Goal: Task Accomplishment & Management: Use online tool/utility

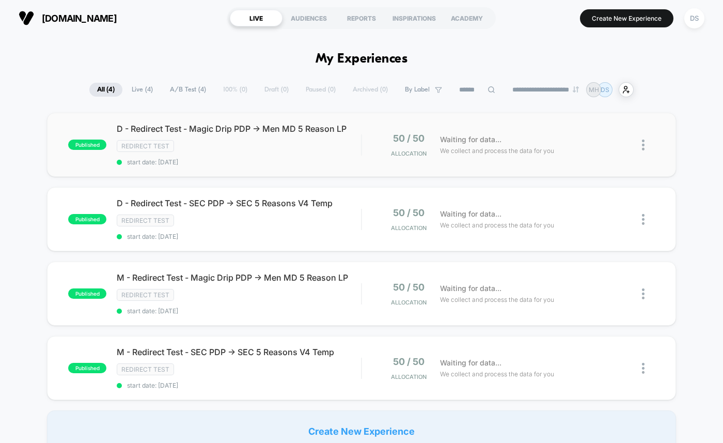
click at [642, 145] on img at bounding box center [643, 144] width 3 height 11
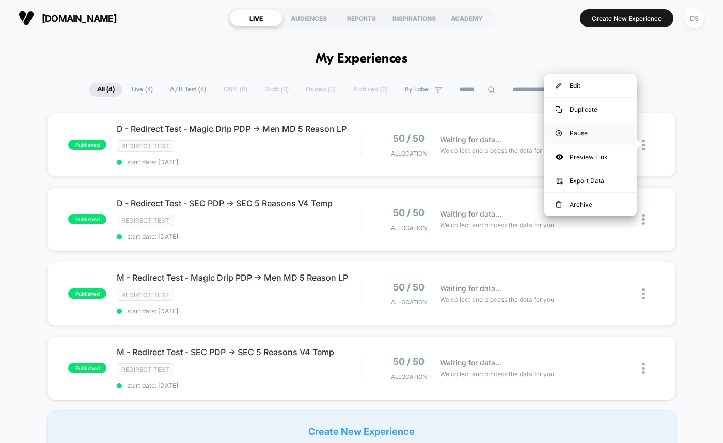
click at [602, 135] on div "Pause" at bounding box center [590, 132] width 93 height 23
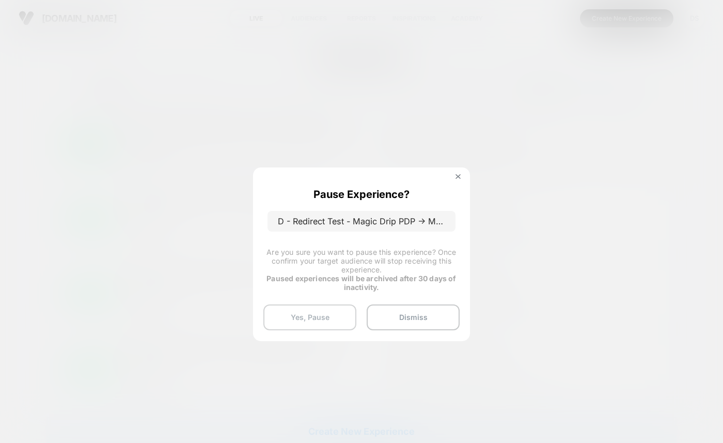
click at [312, 318] on button "Yes, Pause" at bounding box center [309, 317] width 93 height 26
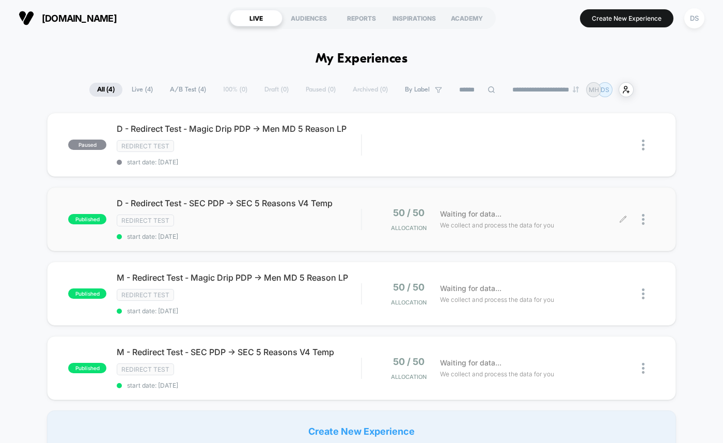
click at [642, 211] on div at bounding box center [648, 219] width 13 height 24
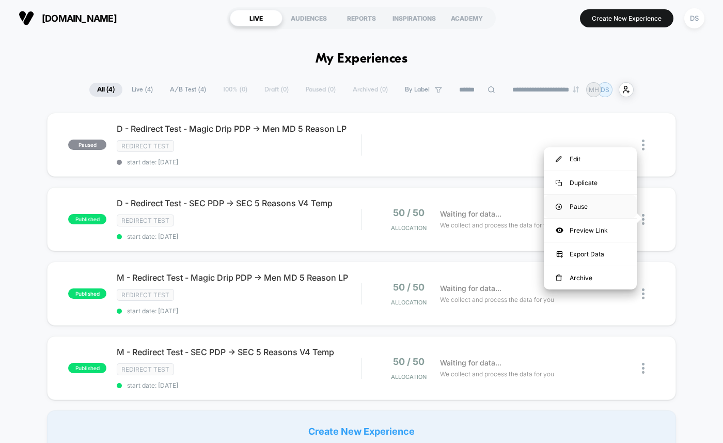
click at [558, 207] on img at bounding box center [559, 206] width 6 height 6
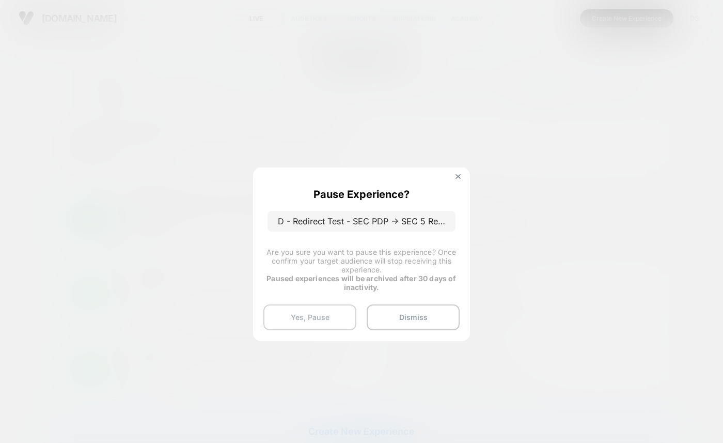
click at [285, 309] on button "Yes, Pause" at bounding box center [309, 317] width 93 height 26
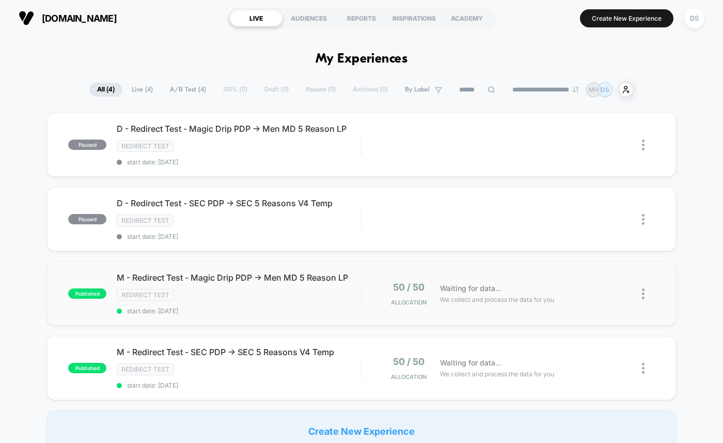
click at [643, 289] on img at bounding box center [643, 293] width 3 height 11
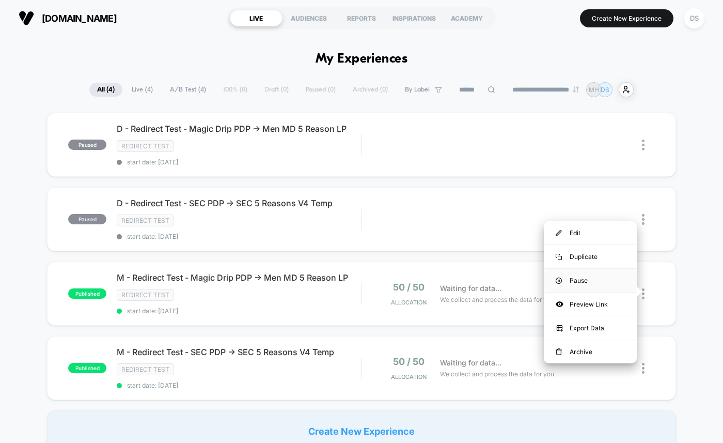
click at [614, 275] on div "Pause" at bounding box center [590, 279] width 93 height 23
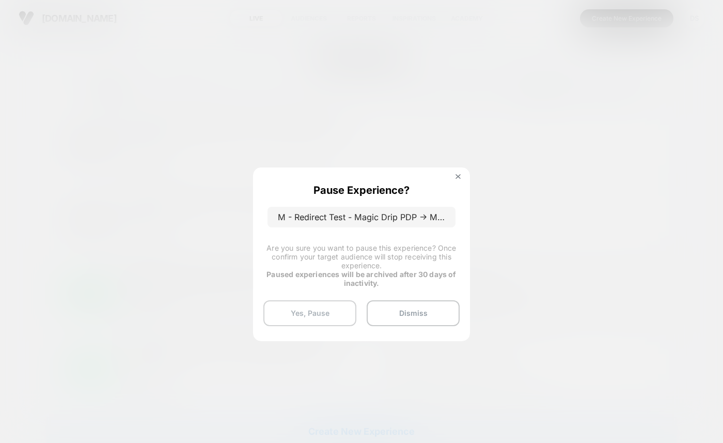
click at [308, 308] on button "Yes, Pause" at bounding box center [309, 313] width 93 height 26
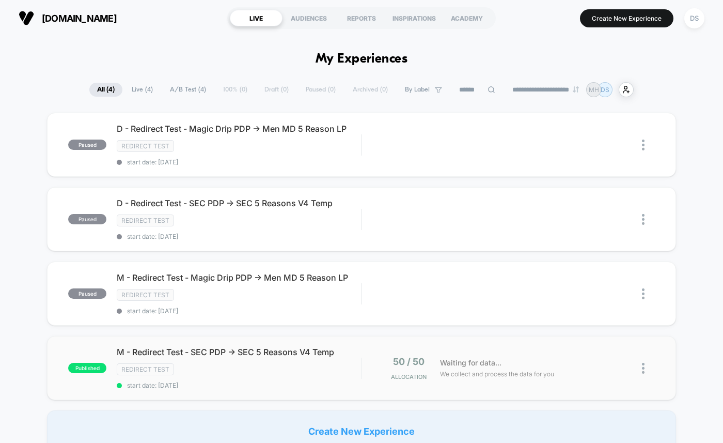
click at [643, 362] on img at bounding box center [643, 367] width 3 height 11
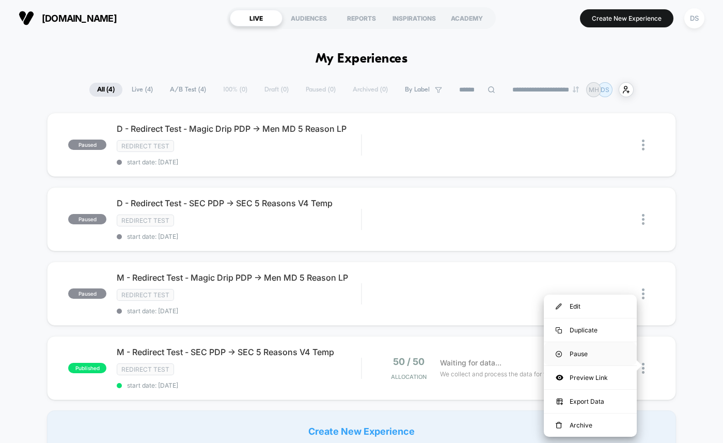
click at [558, 351] on img at bounding box center [559, 354] width 6 height 6
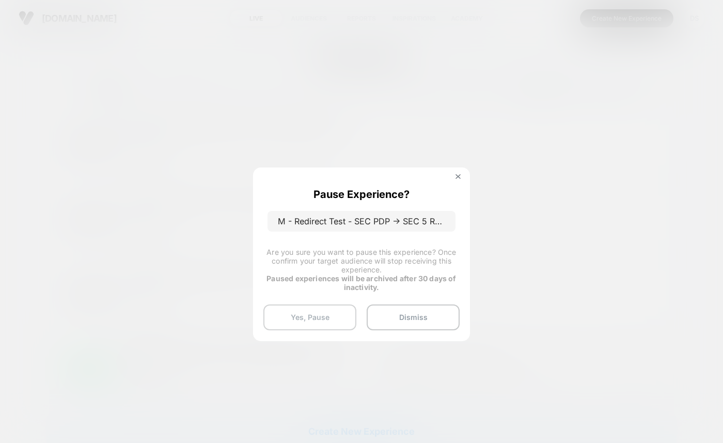
click at [299, 311] on button "Yes, Pause" at bounding box center [309, 317] width 93 height 26
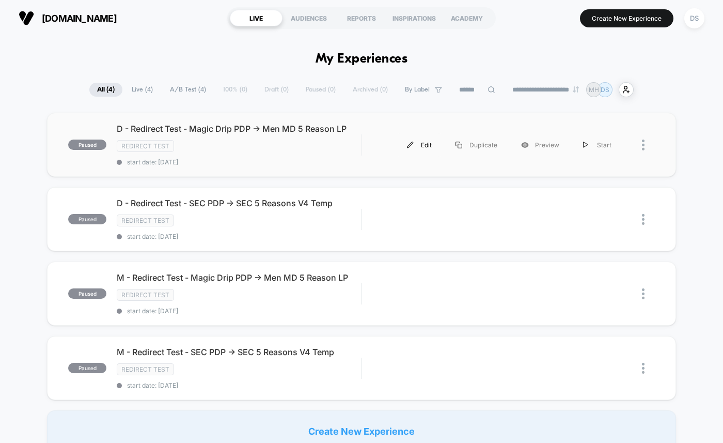
click at [423, 145] on div "Edit" at bounding box center [419, 144] width 49 height 23
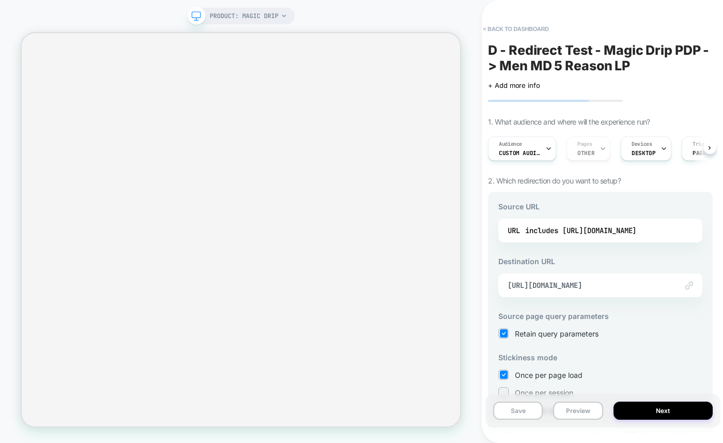
click at [516, 150] on span "Custom Audience" at bounding box center [519, 152] width 41 height 7
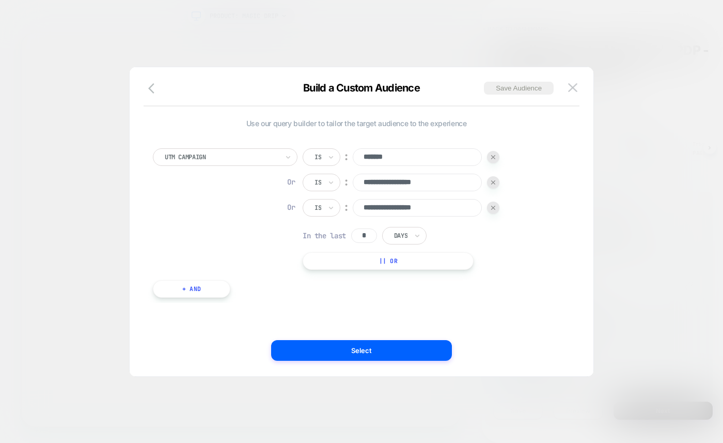
click at [422, 185] on input "**********" at bounding box center [417, 182] width 129 height 18
type input "*******"
click at [496, 207] on div at bounding box center [493, 207] width 12 height 12
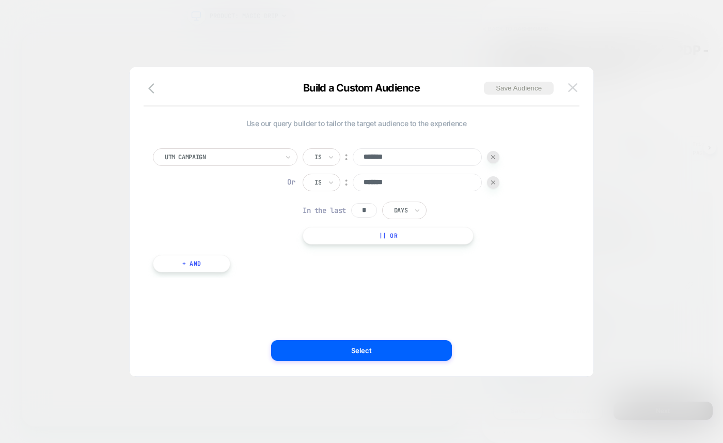
click at [570, 85] on img at bounding box center [572, 87] width 9 height 9
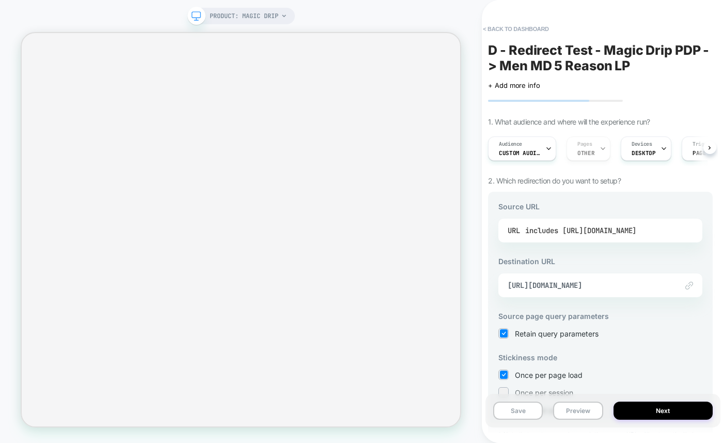
click at [557, 232] on div "includes [URL][DOMAIN_NAME]" at bounding box center [580, 230] width 111 height 15
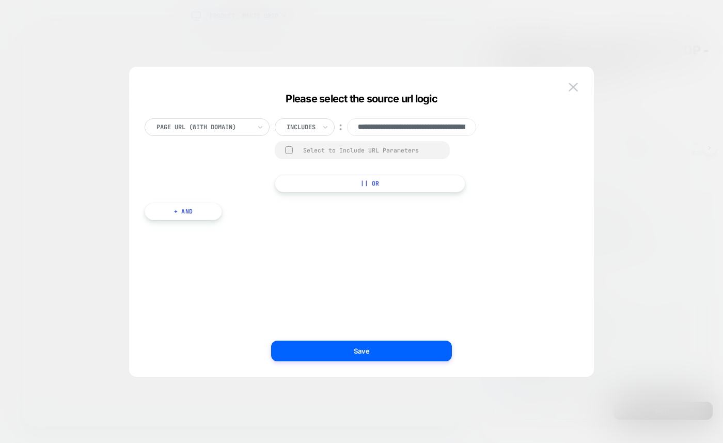
scroll to position [0, 75]
click at [190, 210] on button "+ And" at bounding box center [183, 211] width 77 height 18
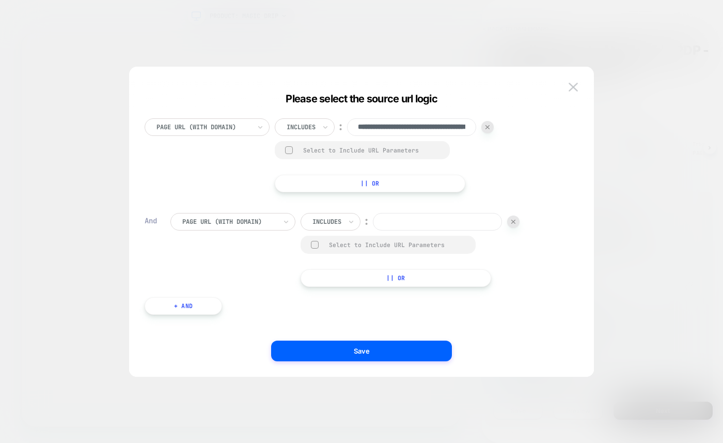
click at [334, 247] on div "Select to Include URL Parameters" at bounding box center [397, 245] width 136 height 8
click at [400, 220] on input at bounding box center [437, 222] width 129 height 18
type input "*******"
drag, startPoint x: 344, startPoint y: 281, endPoint x: 352, endPoint y: 277, distance: 9.2
click at [344, 281] on button "|| Or" at bounding box center [396, 279] width 191 height 18
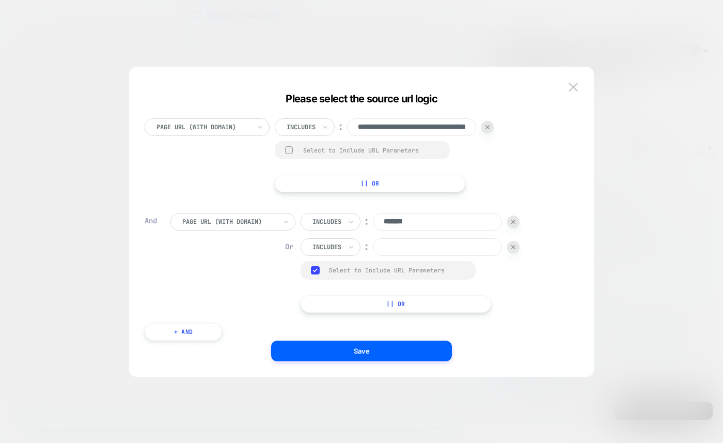
click at [391, 249] on input at bounding box center [437, 247] width 129 height 18
type input "*******"
click at [375, 295] on button "|| Or" at bounding box center [396, 304] width 191 height 18
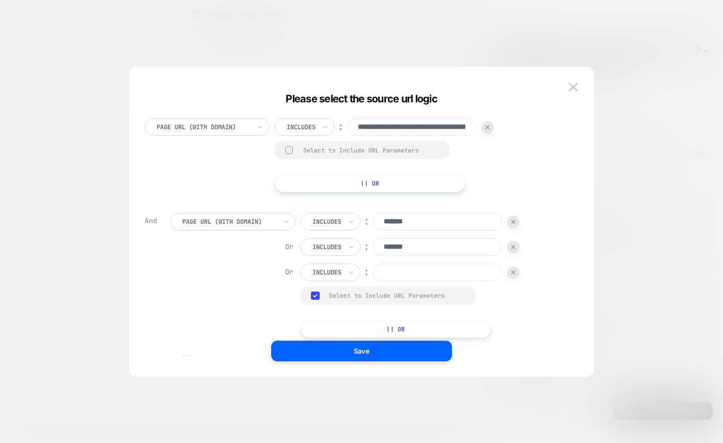
click at [391, 271] on input at bounding box center [437, 272] width 129 height 18
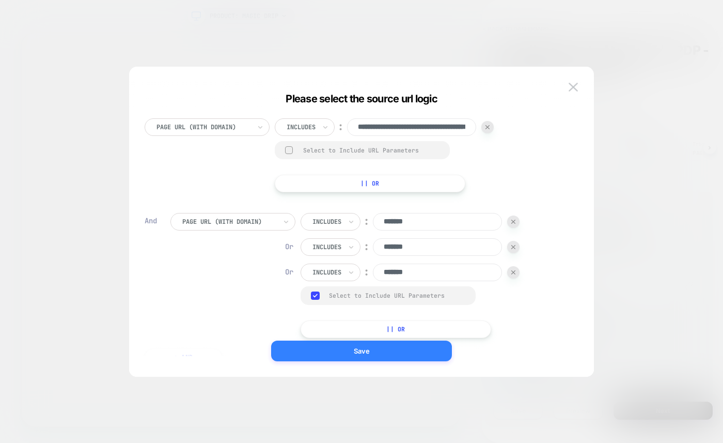
type input "*******"
click at [443, 357] on button "Save" at bounding box center [361, 350] width 181 height 21
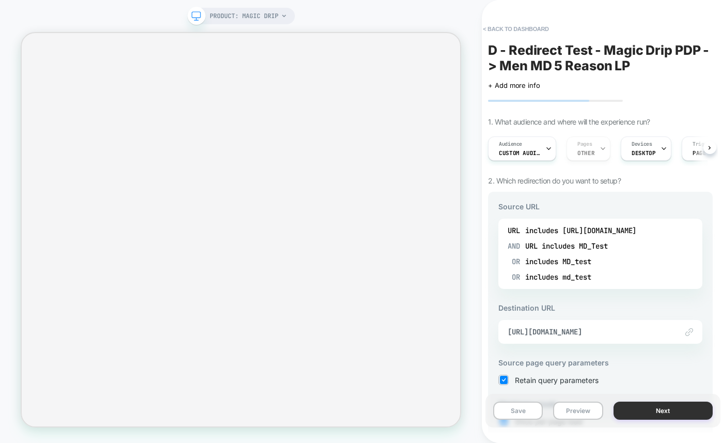
click at [634, 414] on button "Next" at bounding box center [662, 410] width 99 height 18
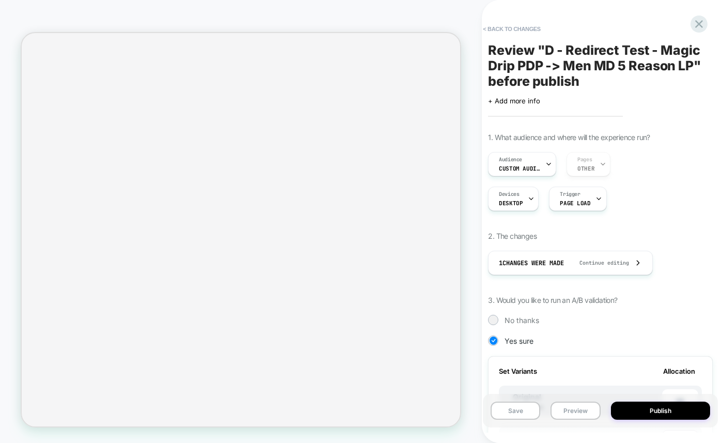
scroll to position [0, 1]
click at [626, 406] on button "Publish" at bounding box center [660, 410] width 99 height 18
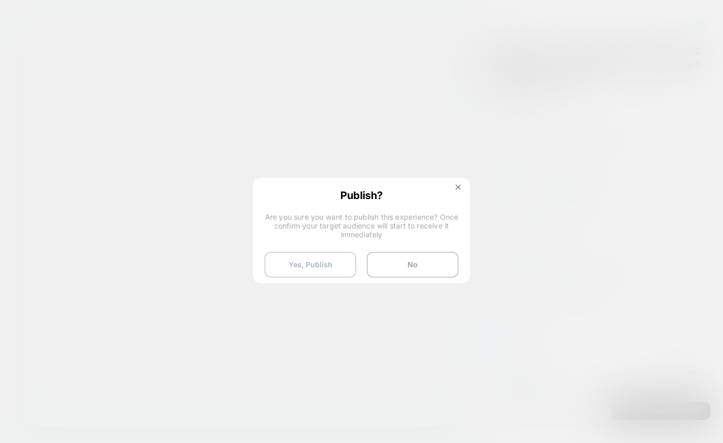
click at [340, 272] on button "Yes, Publish" at bounding box center [310, 264] width 92 height 26
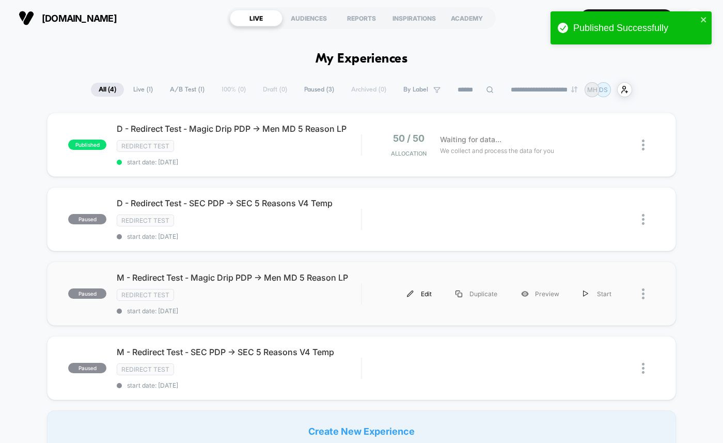
click at [421, 290] on div "Edit" at bounding box center [419, 293] width 49 height 23
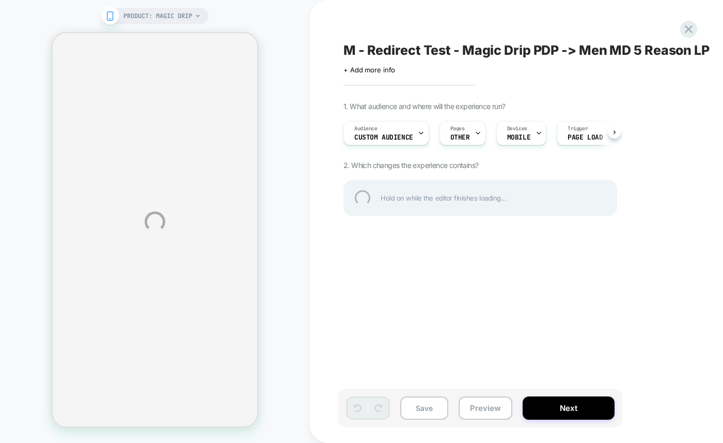
click at [402, 132] on div "PRODUCT: Magic Drip M - Redirect Test - Magic Drip PDP -> Men MD 5 Reason LP Cl…" at bounding box center [361, 221] width 723 height 443
click at [404, 133] on div "PRODUCT: Magic Drip M - Redirect Test - Magic Drip PDP -> Men MD 5 Reason LP Cl…" at bounding box center [361, 221] width 723 height 443
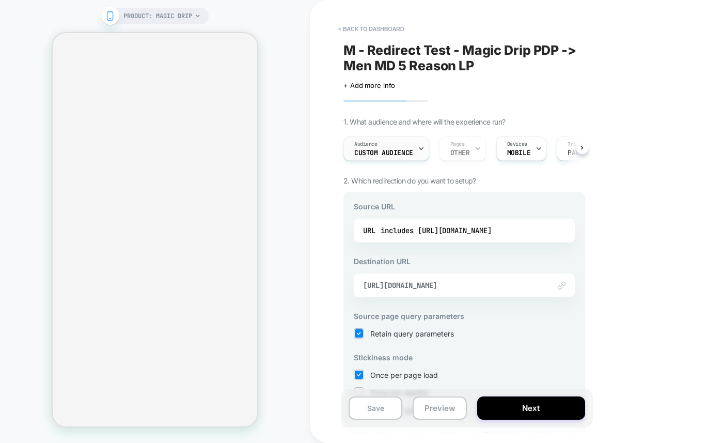
click at [398, 150] on span "Custom Audience" at bounding box center [383, 152] width 59 height 7
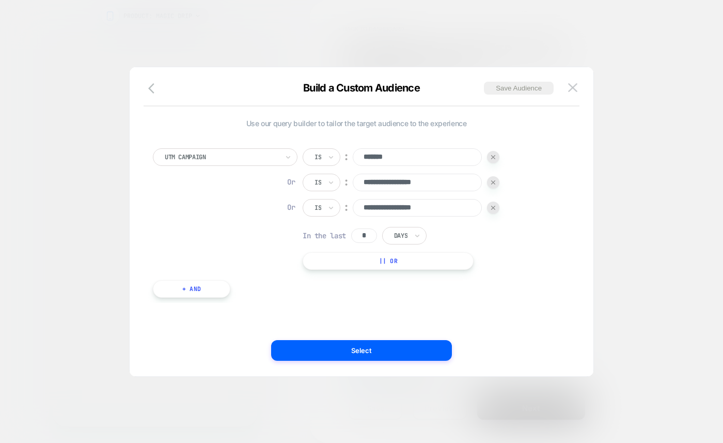
click at [496, 158] on div at bounding box center [493, 157] width 12 height 12
type input "**********"
click at [496, 158] on div at bounding box center [493, 157] width 12 height 12
type input "**********"
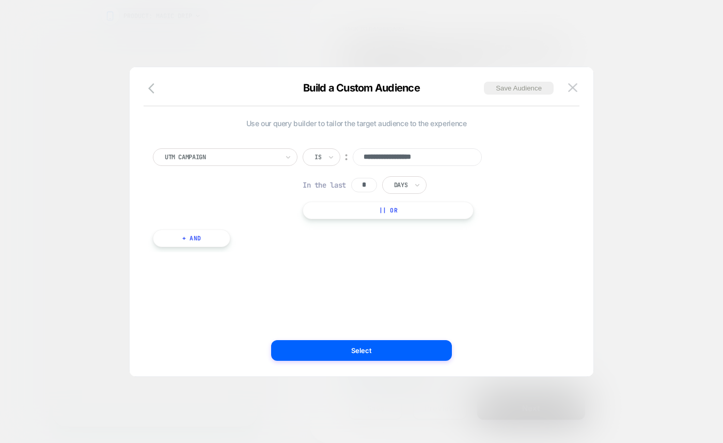
click at [496, 157] on div "**********" at bounding box center [401, 157] width 197 height 18
click at [412, 153] on input "**********" at bounding box center [417, 157] width 129 height 18
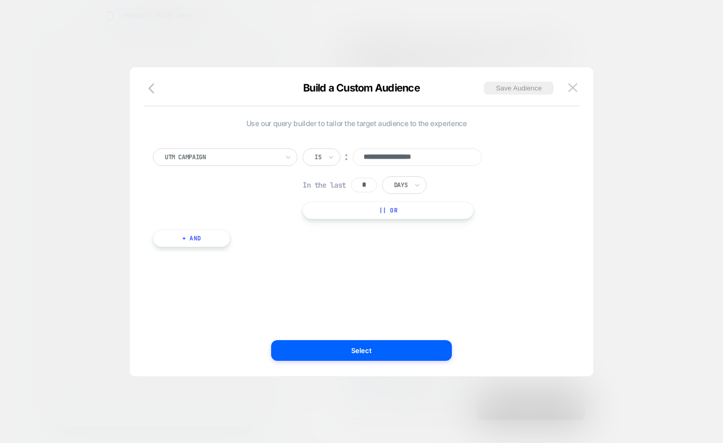
click at [572, 89] on img at bounding box center [572, 87] width 9 height 9
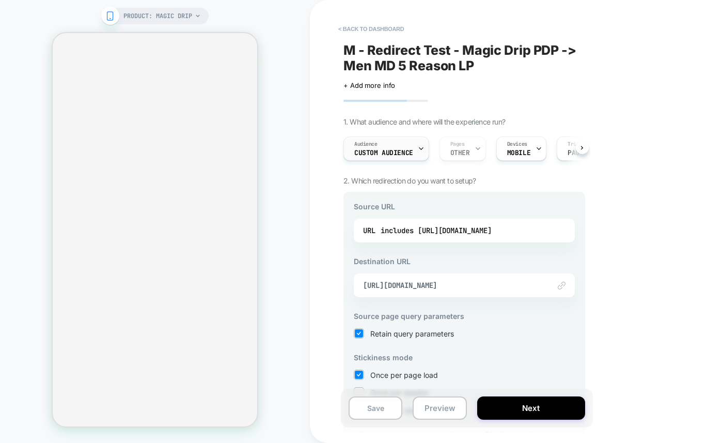
click at [398, 150] on span "Custom Audience" at bounding box center [383, 152] width 59 height 7
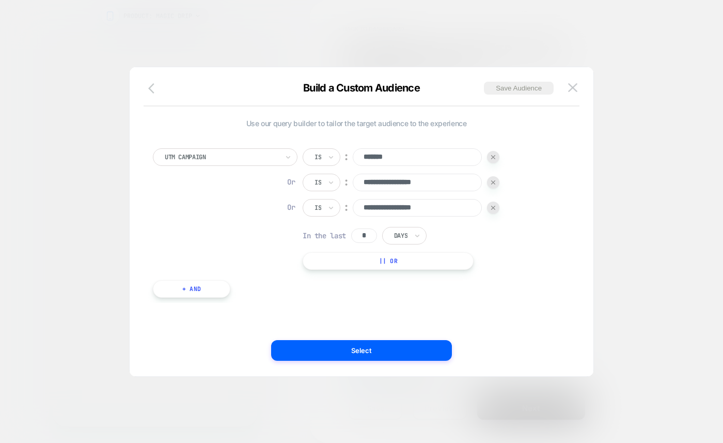
click at [153, 90] on icon "button" at bounding box center [154, 88] width 12 height 12
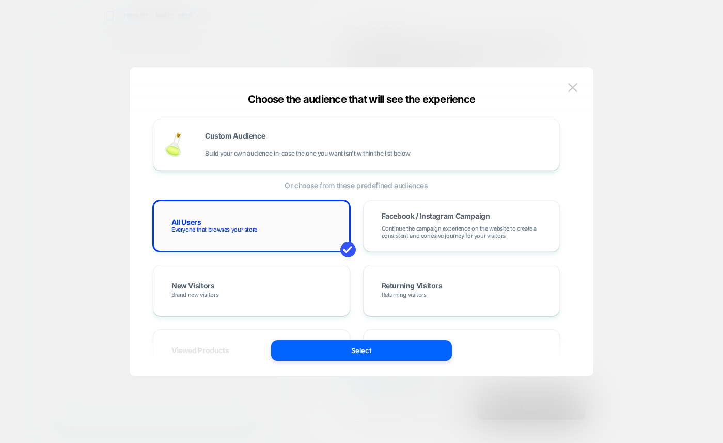
click at [231, 215] on div "All Users Everyone that browses your store" at bounding box center [252, 226] width 176 height 30
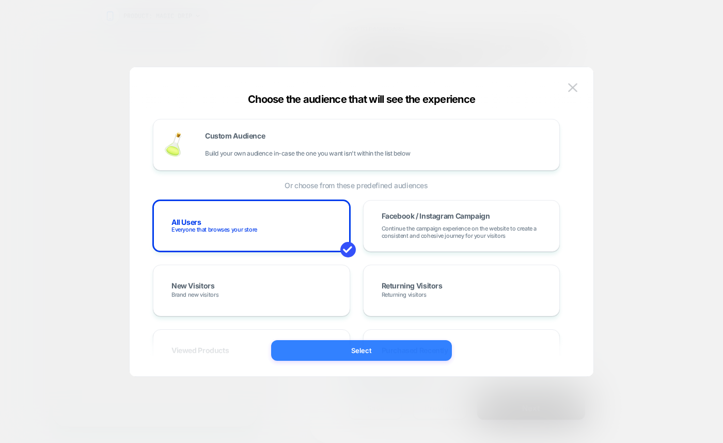
click at [340, 350] on button "Select" at bounding box center [361, 350] width 181 height 21
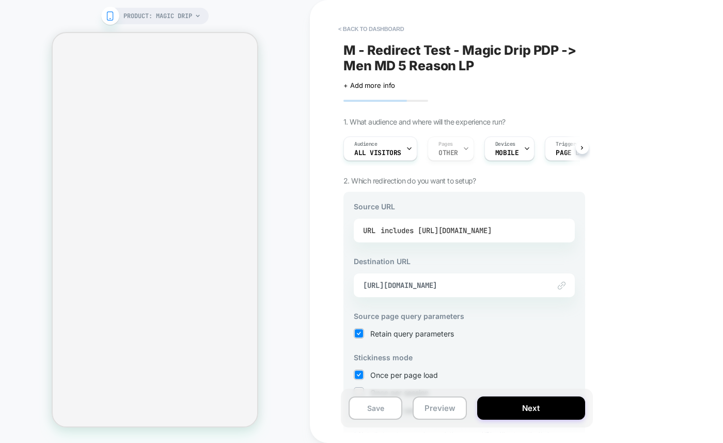
click at [479, 236] on div "includes [URL][DOMAIN_NAME]" at bounding box center [436, 230] width 111 height 15
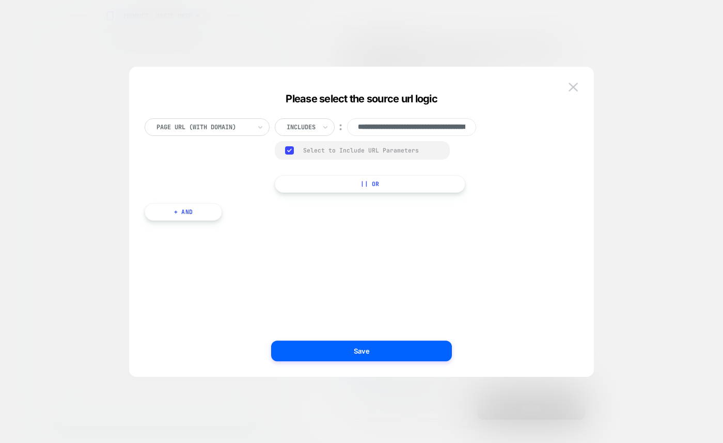
scroll to position [0, 75]
click at [288, 153] on rect at bounding box center [289, 150] width 9 height 8
click at [200, 209] on button "+ And" at bounding box center [183, 211] width 77 height 18
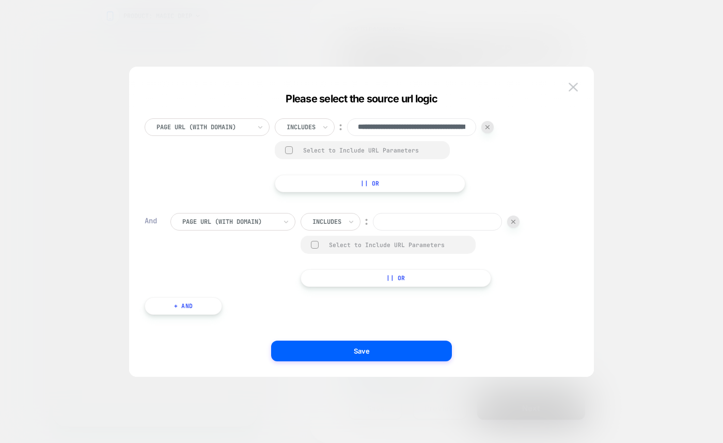
click at [397, 220] on input at bounding box center [437, 222] width 129 height 18
click at [272, 223] on div at bounding box center [229, 221] width 94 height 9
click at [247, 223] on div at bounding box center [229, 221] width 94 height 9
type input "********"
click at [244, 198] on div "**********" at bounding box center [356, 232] width 434 height 258
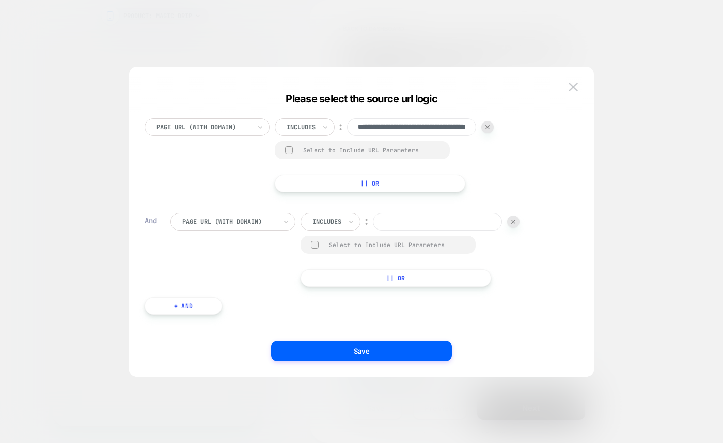
click at [259, 219] on div at bounding box center [229, 221] width 94 height 9
click at [352, 245] on div "Select to Include URL Parameters" at bounding box center [397, 245] width 136 height 8
click at [416, 228] on input at bounding box center [437, 222] width 129 height 18
type input "*******"
click at [386, 278] on button "|| Or" at bounding box center [396, 279] width 191 height 18
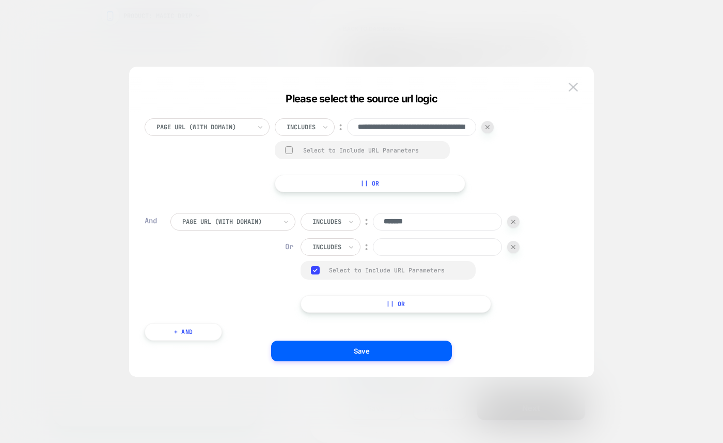
click at [393, 251] on input at bounding box center [437, 247] width 129 height 18
type input "*******"
click at [357, 291] on div "Includes ︰ ******* Or Includes ︰ ******* Group Select to Include URL Parameters…" at bounding box center [410, 263] width 219 height 100
click at [353, 298] on button "|| Or" at bounding box center [396, 304] width 191 height 18
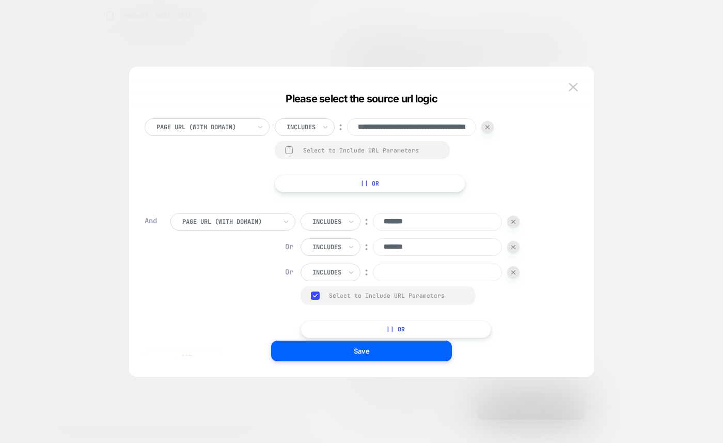
click at [406, 264] on input at bounding box center [437, 272] width 129 height 18
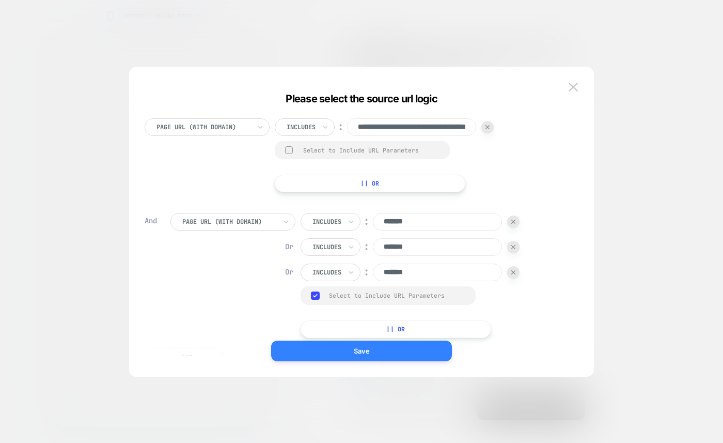
type input "*******"
drag, startPoint x: 390, startPoint y: 348, endPoint x: 372, endPoint y: 346, distance: 17.7
click at [372, 346] on button "Save" at bounding box center [361, 350] width 181 height 21
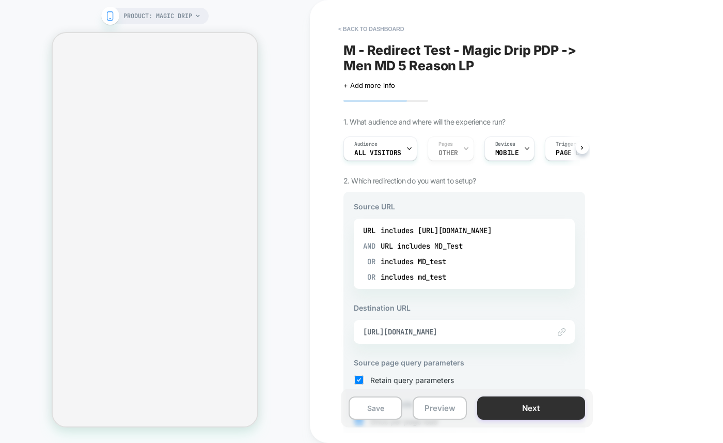
click at [509, 402] on button "Next" at bounding box center [531, 407] width 108 height 23
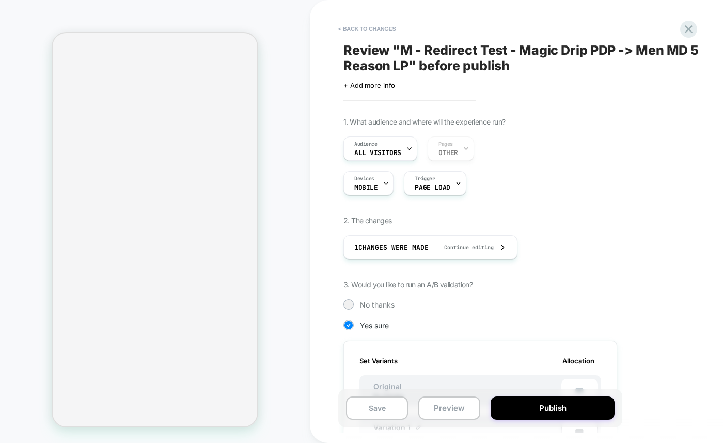
scroll to position [0, 1]
click at [514, 407] on button "Publish" at bounding box center [553, 407] width 124 height 23
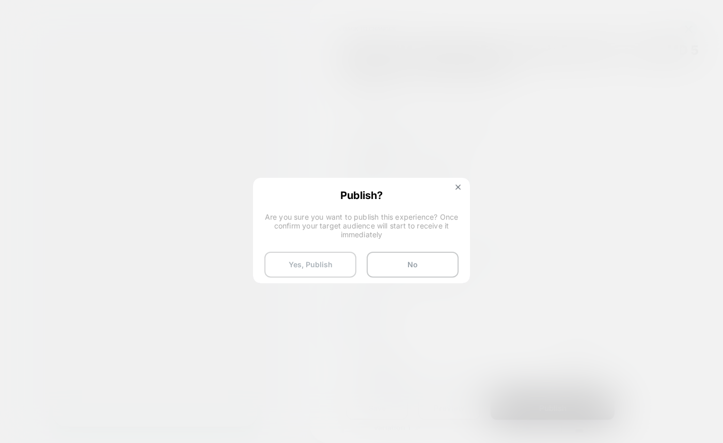
drag, startPoint x: 310, startPoint y: 260, endPoint x: 284, endPoint y: 266, distance: 26.6
click at [310, 260] on button "Yes, Publish" at bounding box center [310, 264] width 92 height 26
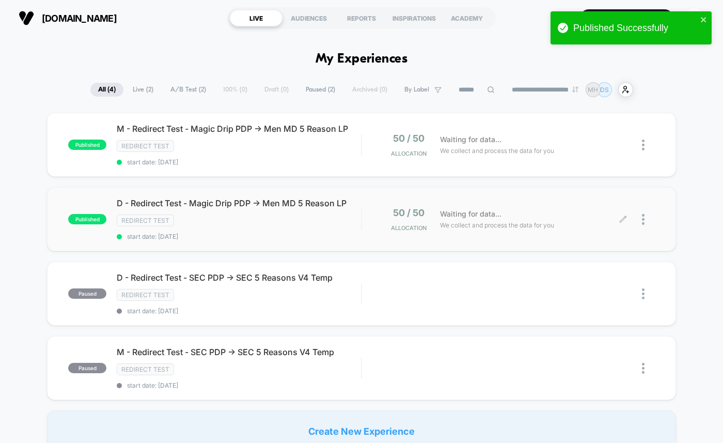
click at [625, 217] on icon at bounding box center [623, 219] width 8 height 8
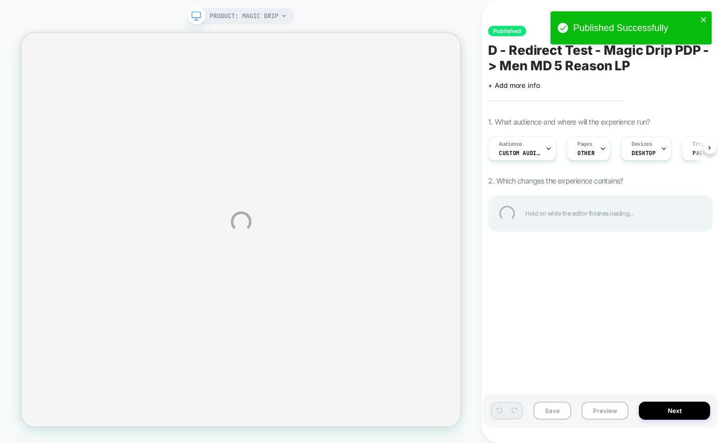
click at [513, 150] on div "PRODUCT: Magic Drip Published D - Redirect Test - Magic Drip PDP -> Men MD 5 Re…" at bounding box center [361, 221] width 723 height 443
click at [513, 149] on div "PRODUCT: Magic Drip Published D - Redirect Test - Magic Drip PDP -> Men MD 5 Re…" at bounding box center [361, 221] width 723 height 443
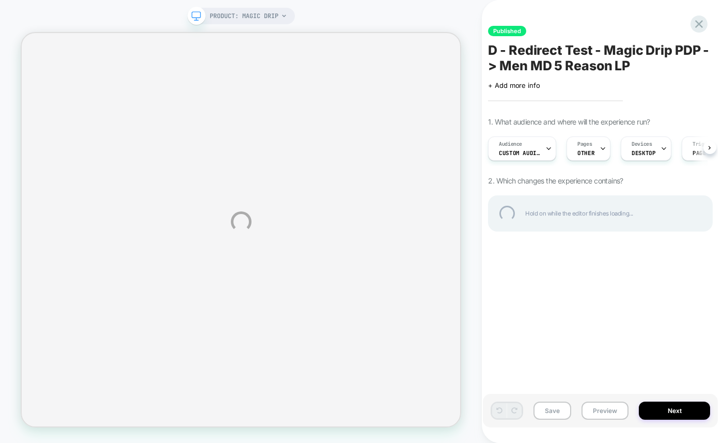
click at [513, 149] on div "PRODUCT: Magic Drip Published D - Redirect Test - Magic Drip PDP -> Men MD 5 Re…" at bounding box center [361, 221] width 723 height 443
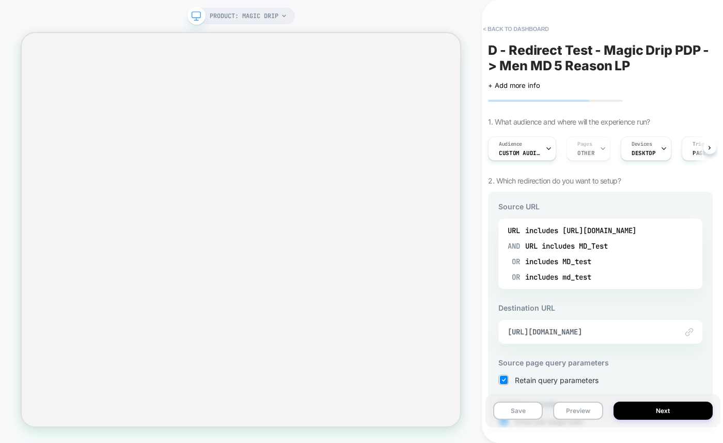
click at [513, 149] on span "Custom Audience" at bounding box center [519, 152] width 41 height 7
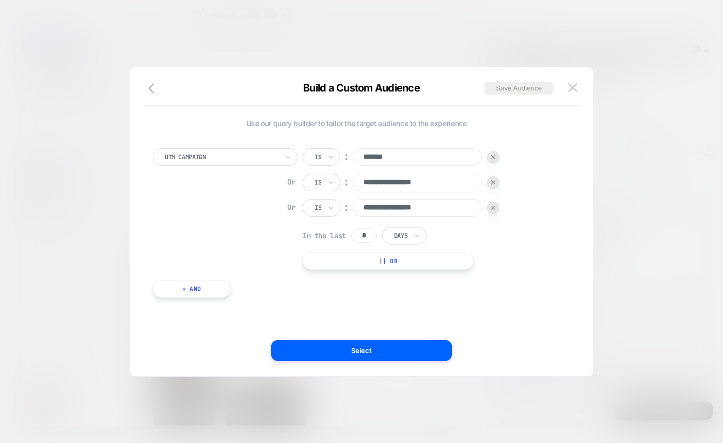
click at [162, 81] on div "**********" at bounding box center [362, 226] width 464 height 298
click at [157, 97] on div "Build a Custom Audience Save Audience" at bounding box center [362, 94] width 464 height 25
click at [153, 89] on icon "button" at bounding box center [154, 88] width 12 height 12
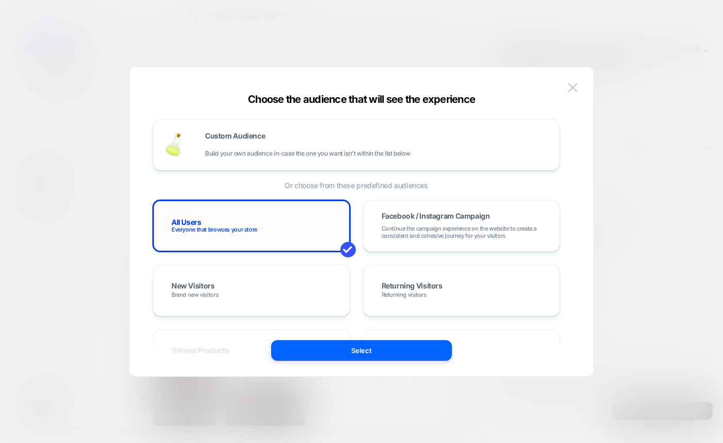
click at [219, 219] on div "All Users Everyone that browses your store" at bounding box center [252, 226] width 176 height 30
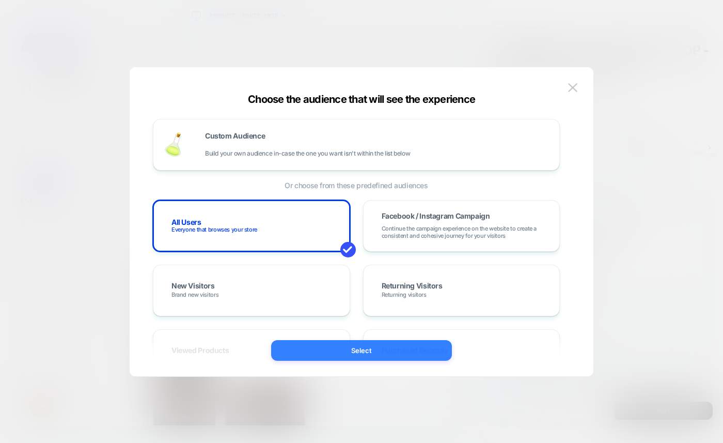
click at [365, 347] on button "Select" at bounding box center [361, 350] width 181 height 21
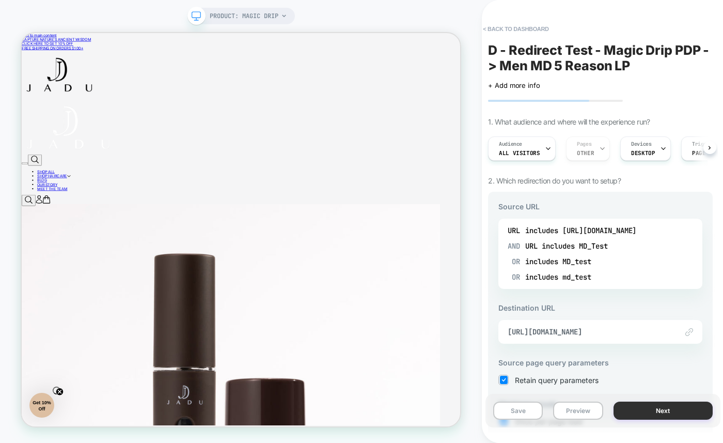
click at [666, 408] on button "Next" at bounding box center [662, 410] width 99 height 18
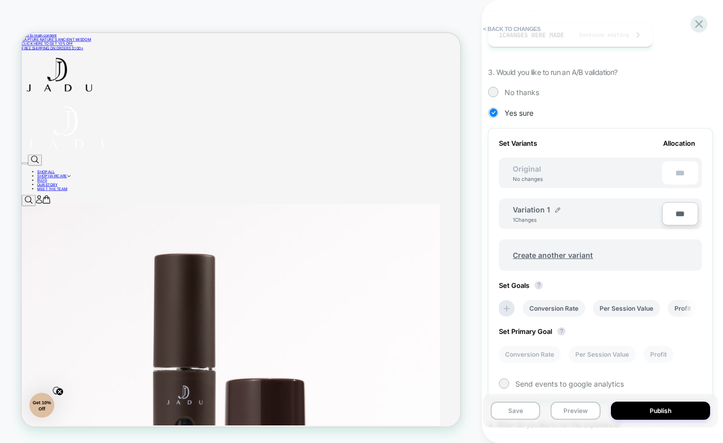
scroll to position [322, 0]
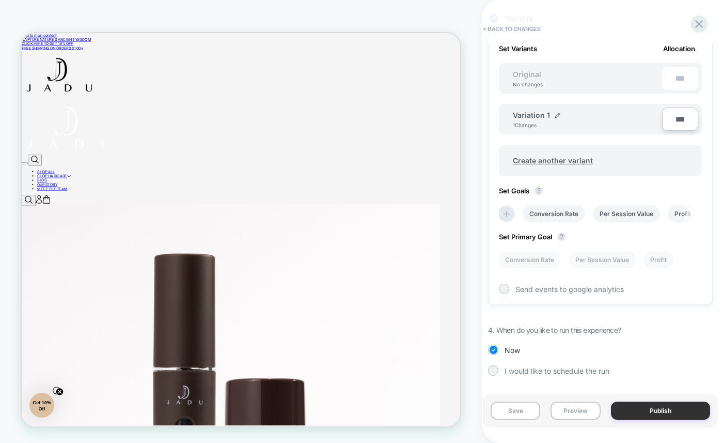
click at [659, 415] on button "Publish" at bounding box center [660, 410] width 99 height 18
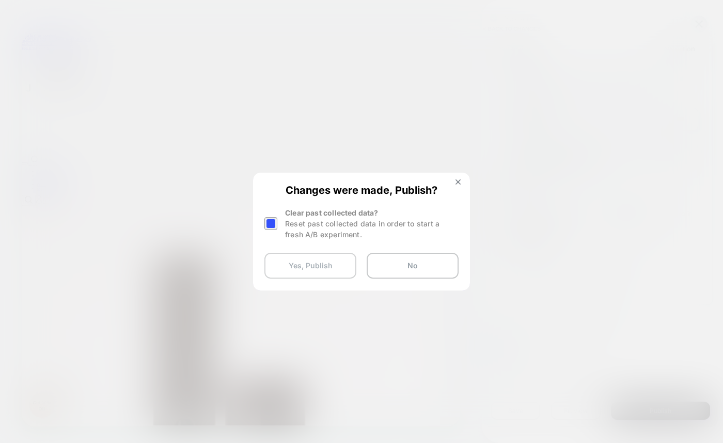
click at [319, 269] on button "Yes, Publish" at bounding box center [310, 265] width 92 height 26
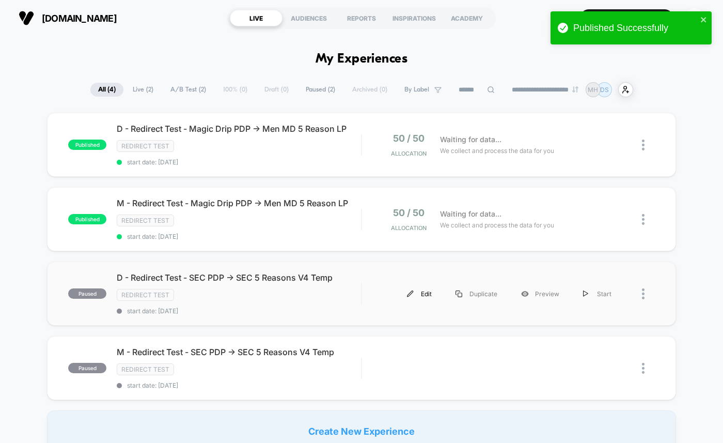
click at [419, 291] on div "Edit" at bounding box center [419, 293] width 49 height 23
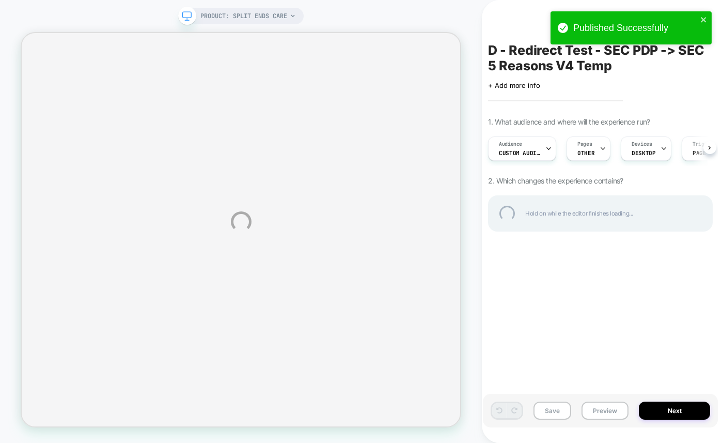
click at [534, 146] on div "PRODUCT: Split Ends Care PRODUCT: Split Ends Care D - Redirect Test - SEC PDP -…" at bounding box center [361, 221] width 723 height 443
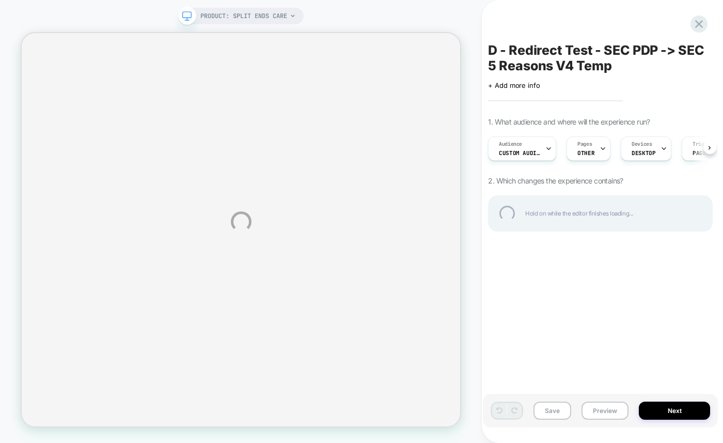
click at [534, 146] on div "PRODUCT: Split Ends Care PRODUCT: Split Ends Care D - Redirect Test - SEC PDP -…" at bounding box center [361, 221] width 723 height 443
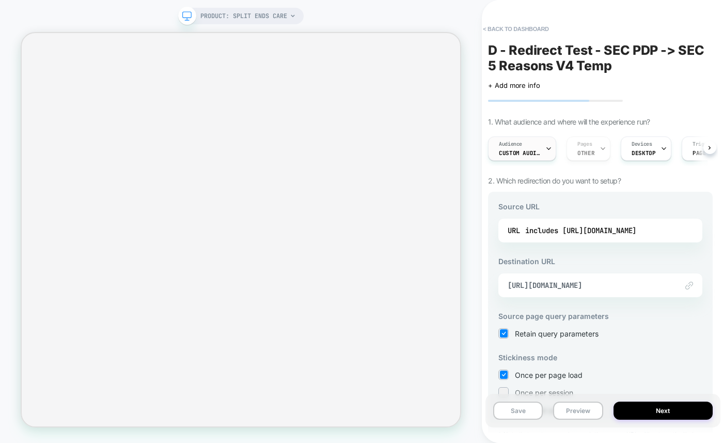
click at [526, 157] on div "Audience Custom Audience" at bounding box center [519, 148] width 62 height 23
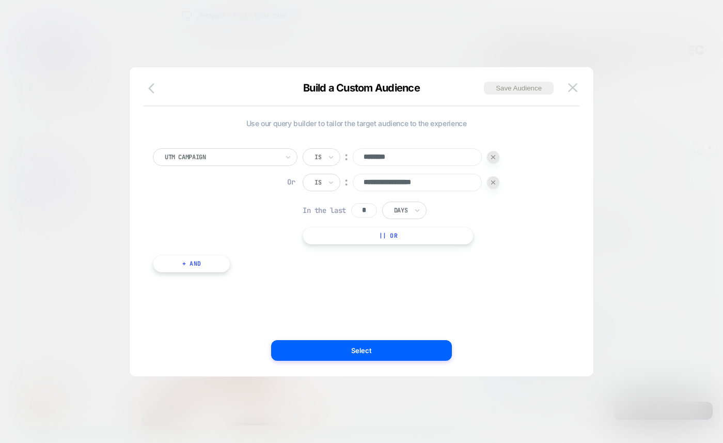
click at [150, 91] on icon "button" at bounding box center [154, 88] width 12 height 12
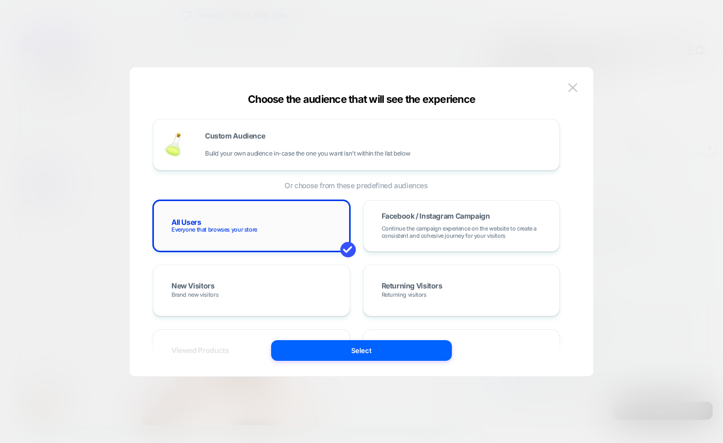
click at [230, 227] on span "Everyone that browses your store" at bounding box center [214, 229] width 86 height 7
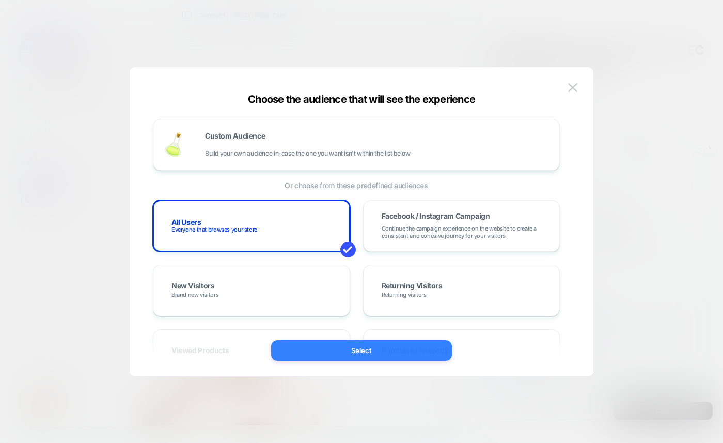
click at [346, 357] on button "Select" at bounding box center [361, 350] width 181 height 21
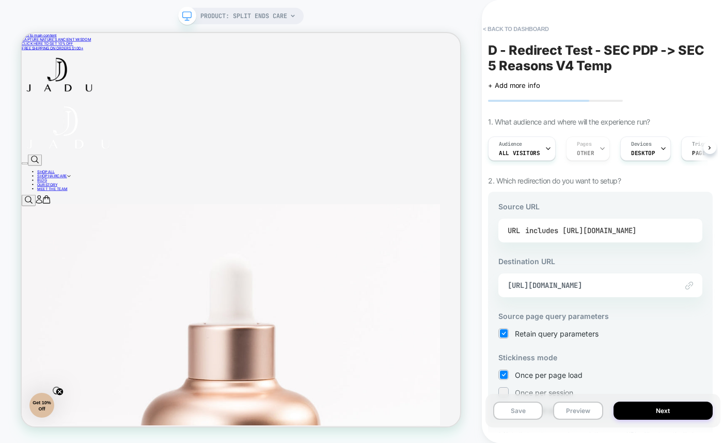
click at [563, 233] on div "includes [URL][DOMAIN_NAME]" at bounding box center [580, 230] width 111 height 15
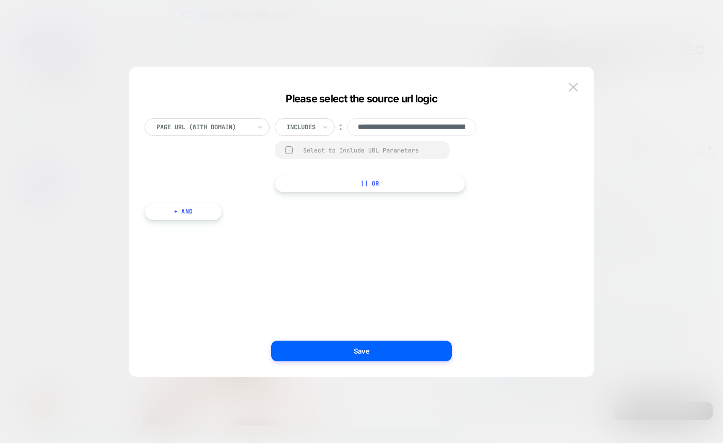
scroll to position [0, 97]
click at [196, 210] on button "+ And" at bounding box center [183, 211] width 77 height 18
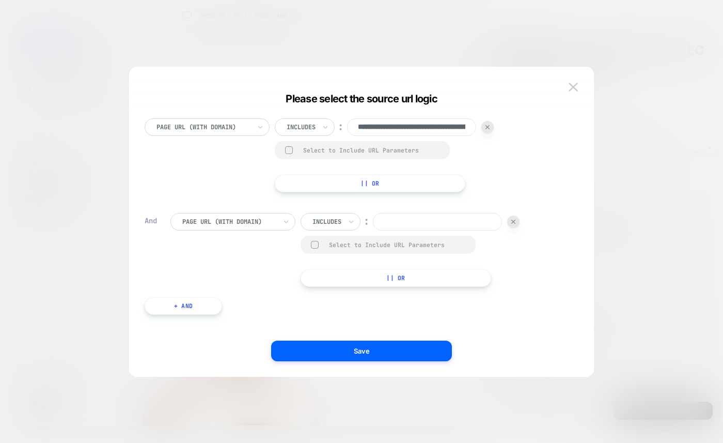
click at [350, 252] on div "Select to Include URL Parameters" at bounding box center [388, 244] width 175 height 18
click at [322, 245] on div "Select to Include URL Parameters" at bounding box center [388, 244] width 175 height 18
click at [311, 244] on div at bounding box center [315, 245] width 8 height 8
click at [406, 214] on input at bounding box center [437, 222] width 129 height 18
type input "********"
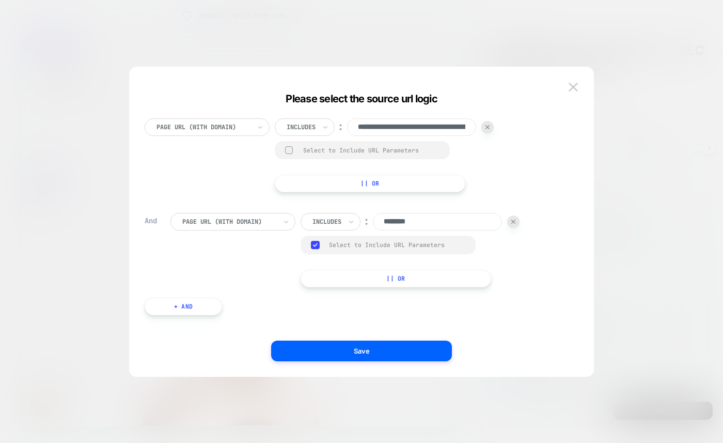
click at [409, 277] on button "|| Or" at bounding box center [396, 279] width 191 height 18
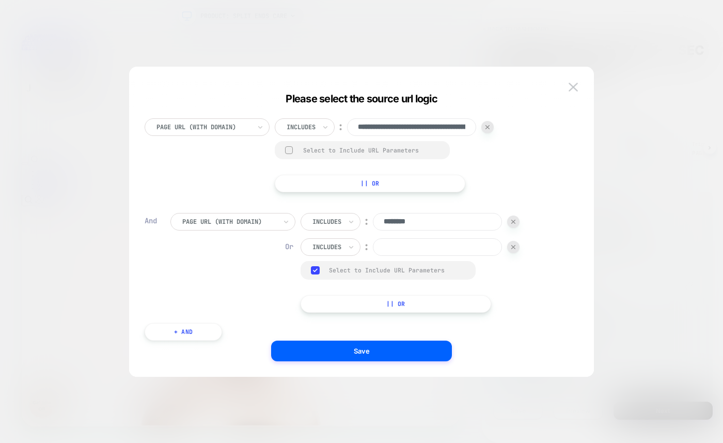
click at [407, 246] on input at bounding box center [437, 247] width 129 height 18
type input "********"
click at [385, 306] on button "|| Or" at bounding box center [396, 304] width 191 height 18
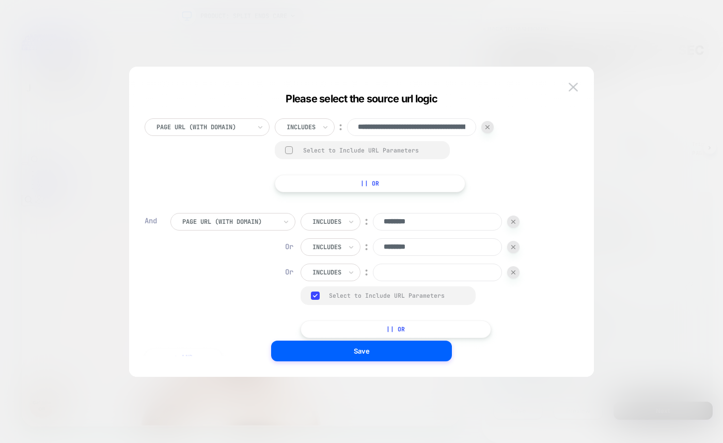
click at [406, 272] on input at bounding box center [437, 272] width 129 height 18
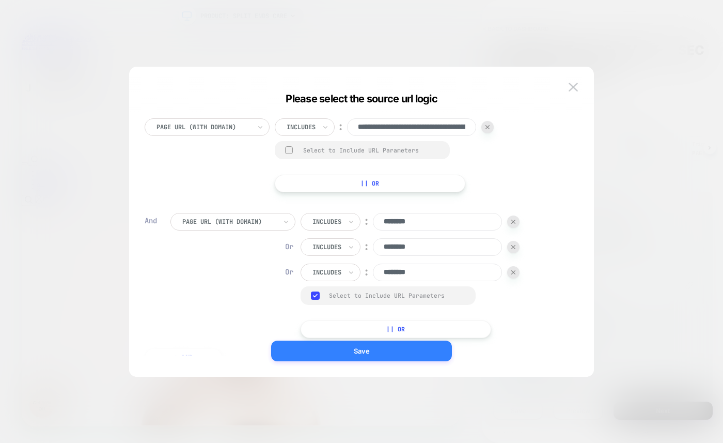
type input "********"
click at [358, 347] on button "Save" at bounding box center [361, 350] width 181 height 21
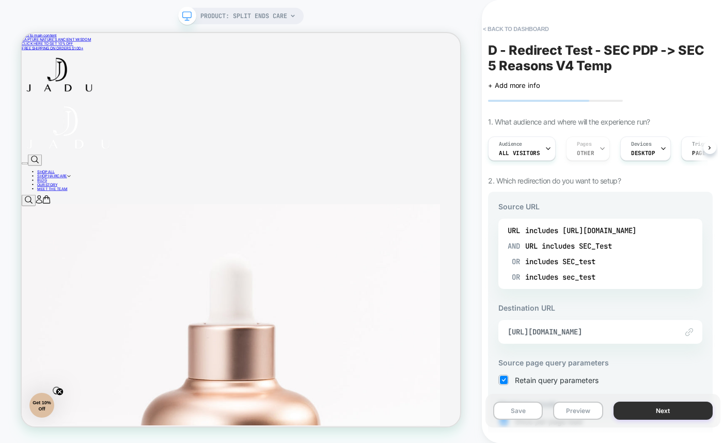
click at [651, 415] on button "Next" at bounding box center [662, 410] width 99 height 18
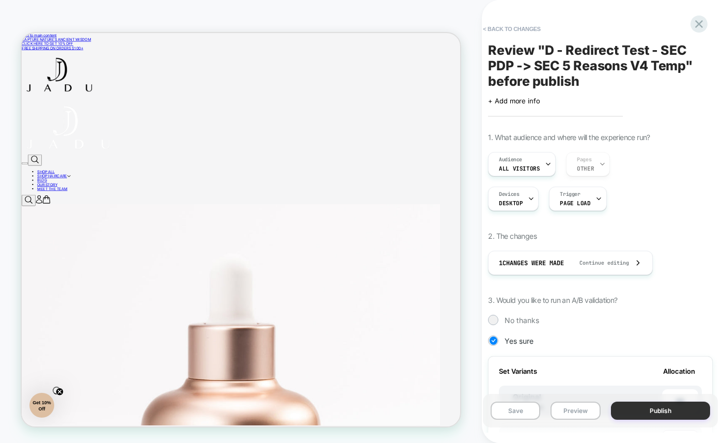
scroll to position [0, 1]
click at [629, 403] on button "Publish" at bounding box center [660, 410] width 99 height 18
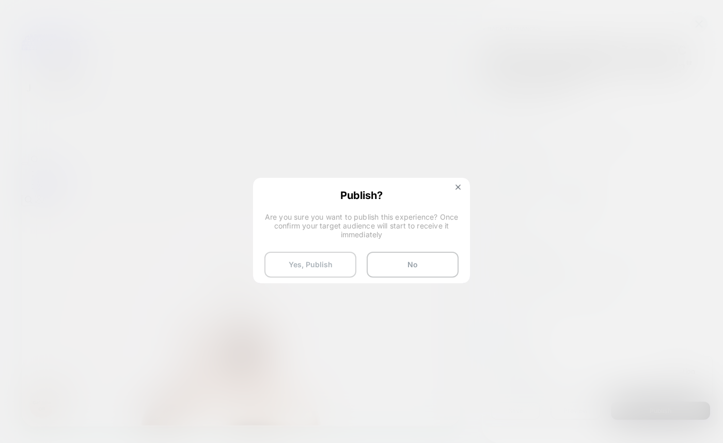
click at [333, 270] on button "Yes, Publish" at bounding box center [310, 264] width 92 height 26
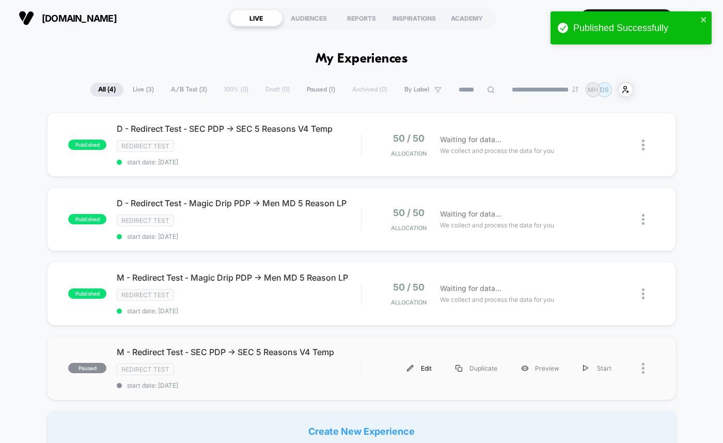
click at [419, 366] on div "Edit" at bounding box center [419, 367] width 49 height 23
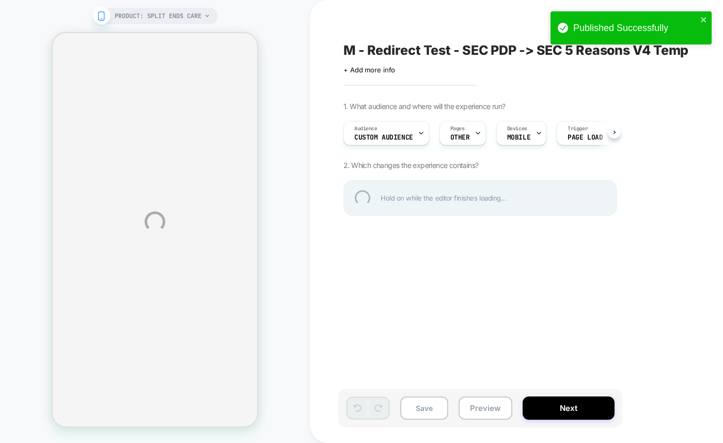
click at [389, 143] on div "PRODUCT: Split Ends Care PRODUCT: Split Ends Care M - Redirect Test - SEC PDP -…" at bounding box center [361, 221] width 723 height 443
click at [384, 134] on div "PRODUCT: Split Ends Care PRODUCT: Split Ends Care M - Redirect Test - SEC PDP -…" at bounding box center [361, 221] width 723 height 443
click at [384, 135] on div "PRODUCT: Split Ends Care PRODUCT: Split Ends Care M - Redirect Test - SEC PDP -…" at bounding box center [361, 221] width 723 height 443
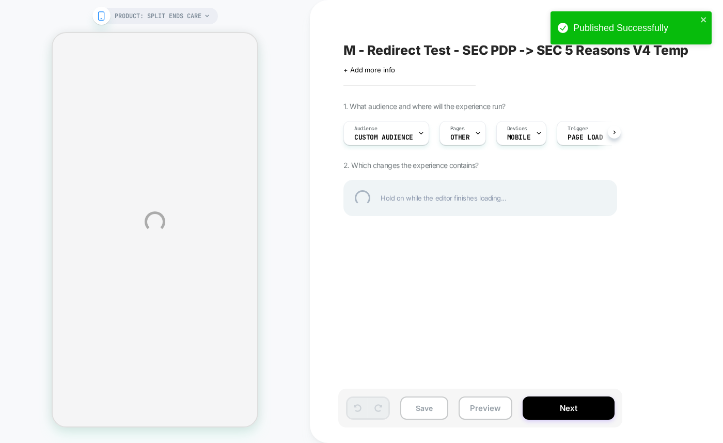
click at [384, 135] on div "PRODUCT: Split Ends Care PRODUCT: Split Ends Care M - Redirect Test - SEC PDP -…" at bounding box center [361, 221] width 723 height 443
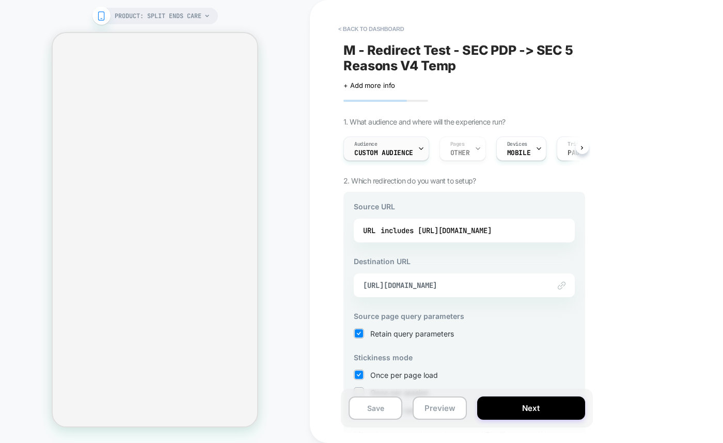
click at [380, 153] on span "Custom Audience" at bounding box center [383, 152] width 59 height 7
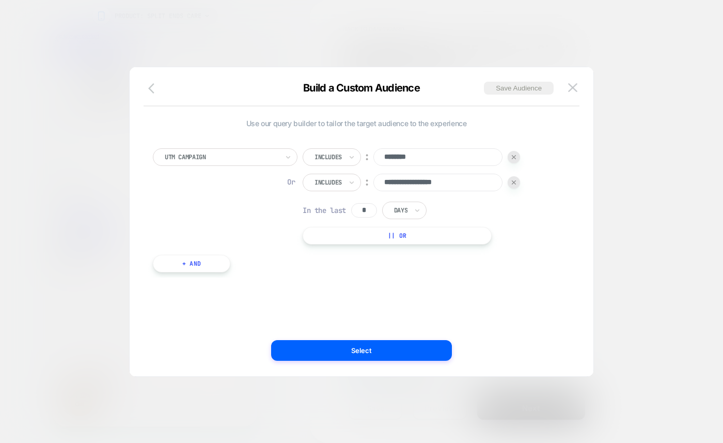
click at [157, 94] on button "button" at bounding box center [154, 89] width 19 height 15
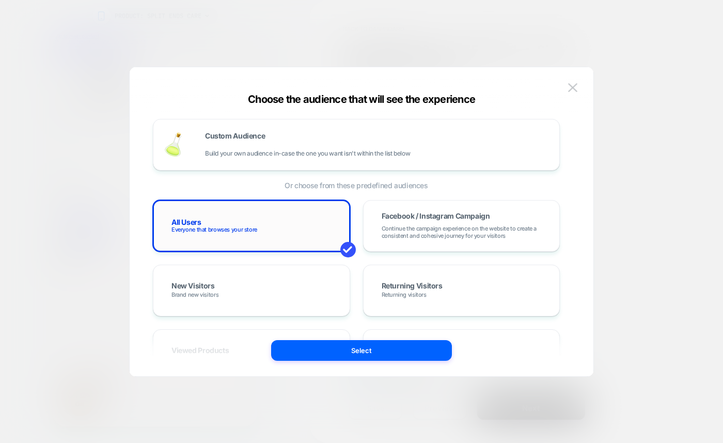
click at [251, 224] on div "All Users Everyone that browses your store" at bounding box center [252, 226] width 176 height 30
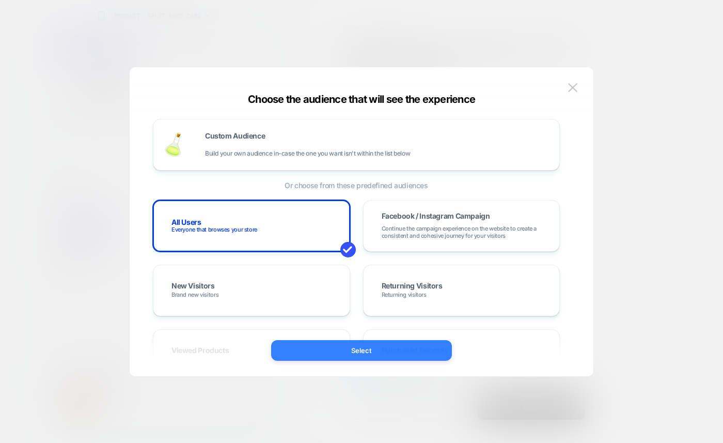
click at [330, 349] on button "Select" at bounding box center [361, 350] width 181 height 21
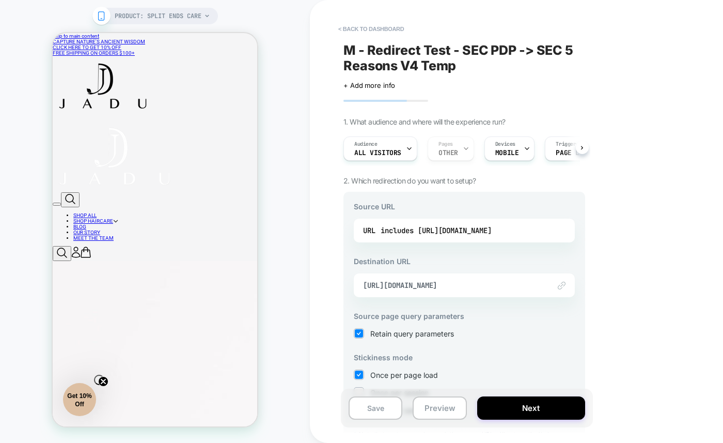
click at [436, 240] on div "URL includes [URL][DOMAIN_NAME]" at bounding box center [464, 230] width 221 height 24
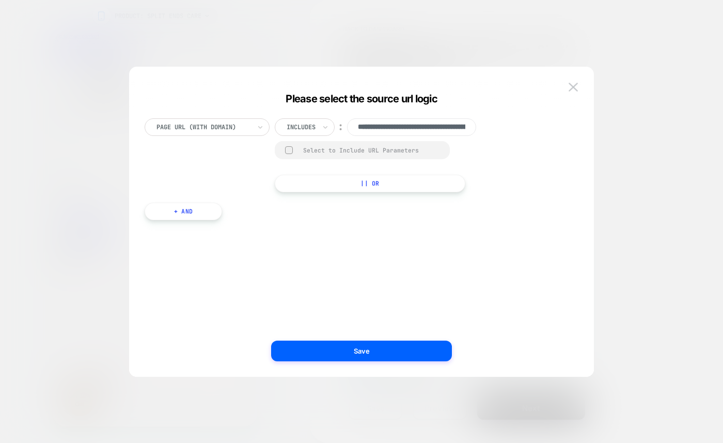
scroll to position [0, 97]
click at [170, 210] on button "+ And" at bounding box center [183, 211] width 77 height 18
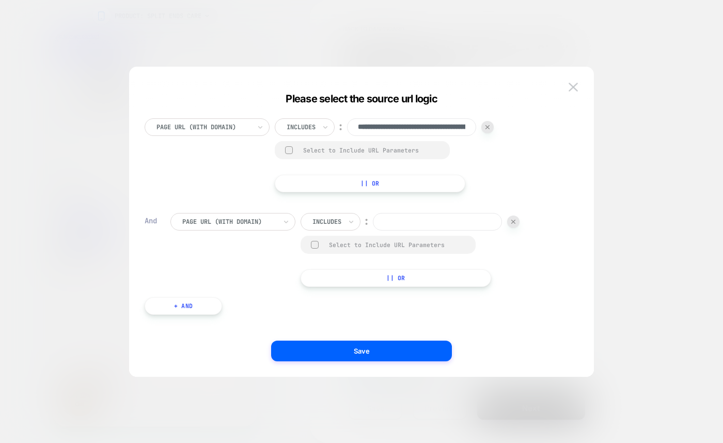
click at [313, 244] on div at bounding box center [315, 245] width 8 height 8
click at [428, 224] on input at bounding box center [437, 222] width 129 height 18
type input "********"
click at [415, 289] on div "**********" at bounding box center [356, 232] width 434 height 258
click at [414, 282] on button "|| Or" at bounding box center [396, 279] width 191 height 18
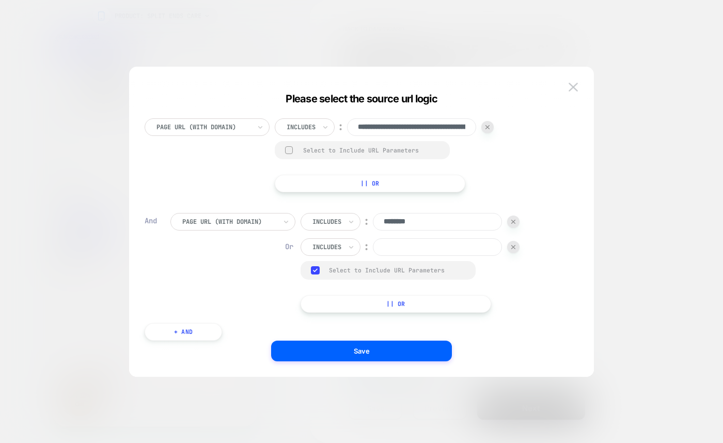
click at [406, 250] on input at bounding box center [437, 247] width 129 height 18
type input "********"
click at [371, 305] on button "|| Or" at bounding box center [396, 304] width 191 height 18
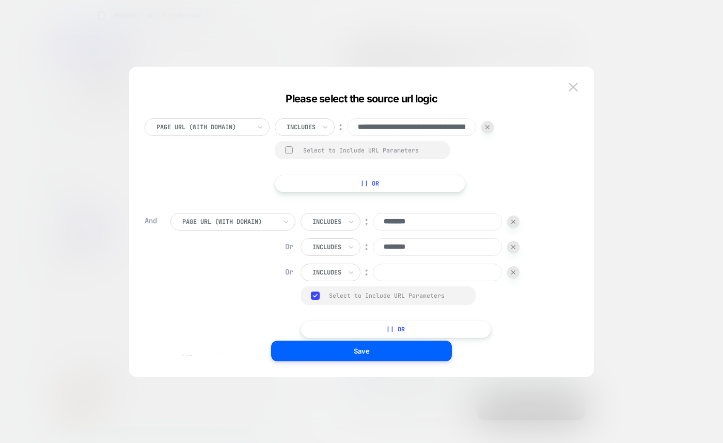
click at [381, 267] on input at bounding box center [437, 272] width 129 height 18
type input "*"
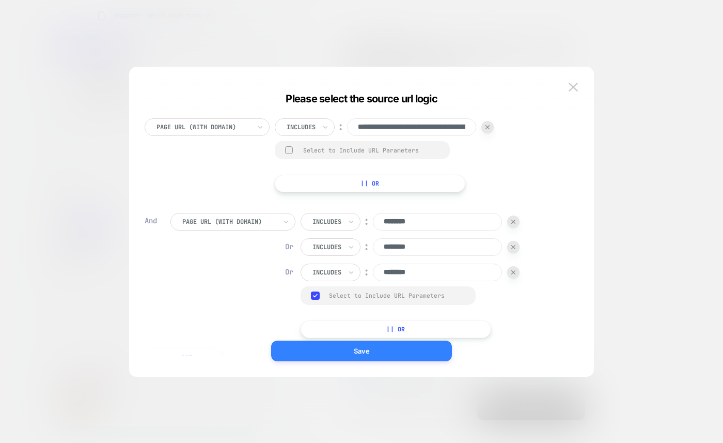
type input "********"
click at [369, 354] on button "Save" at bounding box center [361, 350] width 181 height 21
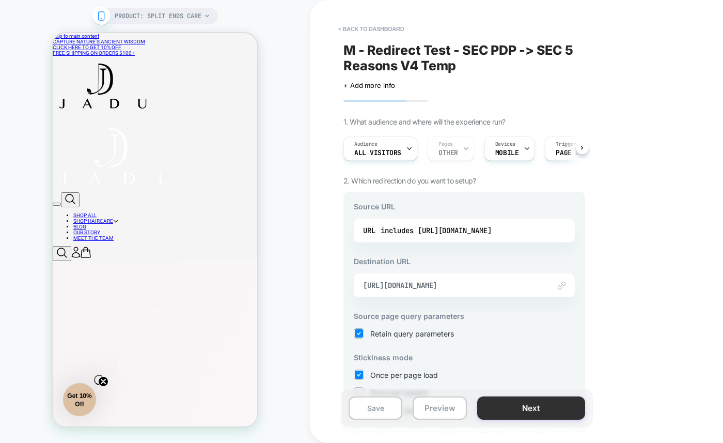
click at [546, 402] on button "Next" at bounding box center [531, 407] width 108 height 23
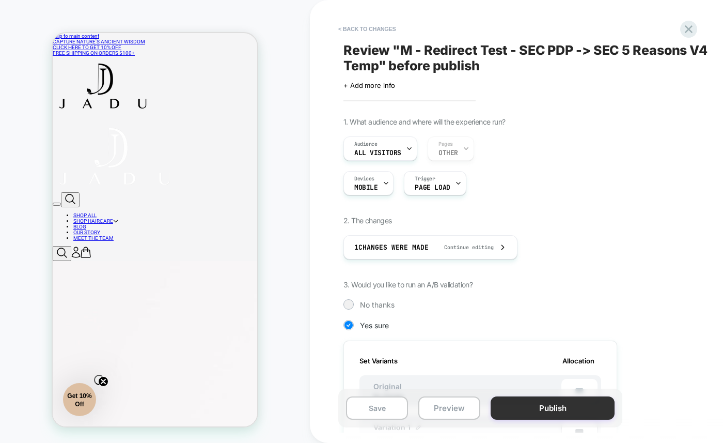
click at [525, 409] on button "Publish" at bounding box center [553, 407] width 124 height 23
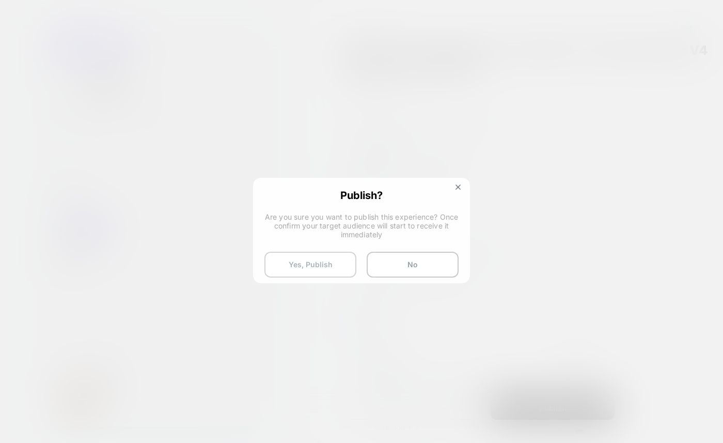
click at [281, 269] on button "Yes, Publish" at bounding box center [310, 264] width 92 height 26
